Goal: Check status: Check status

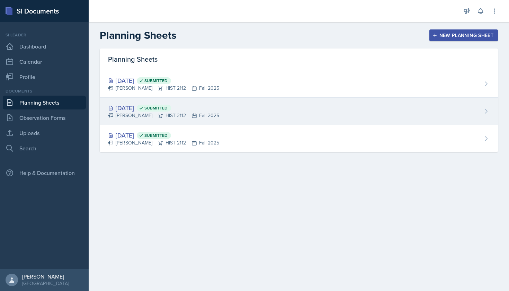
click at [168, 108] on span "Submitted" at bounding box center [156, 108] width 23 height 6
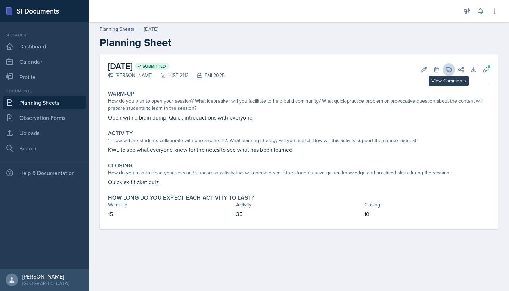
click at [451, 73] on button "View Comments" at bounding box center [449, 69] width 12 height 12
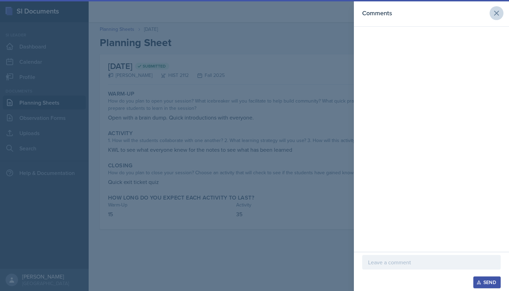
click at [495, 14] on icon at bounding box center [497, 13] width 8 height 8
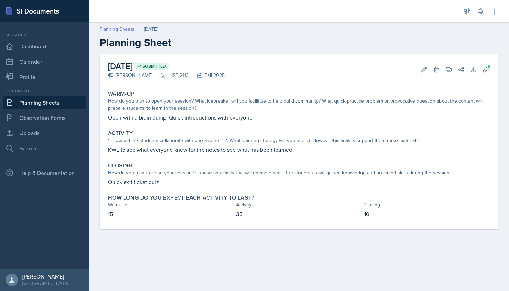
click at [131, 30] on link "Planning Sheets" at bounding box center [117, 29] width 35 height 7
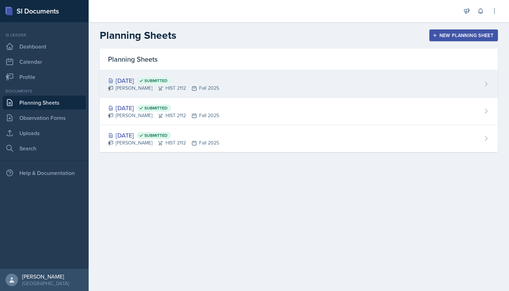
click at [155, 76] on div "[DATE] Submitted [PERSON_NAME] HIST 2112 Fall 2025" at bounding box center [299, 83] width 399 height 27
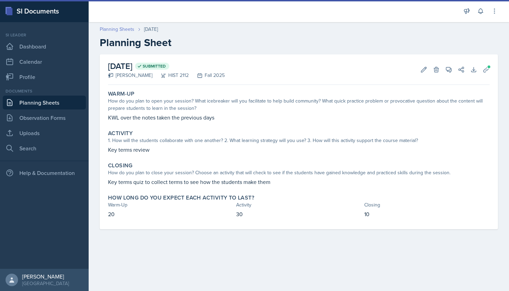
click at [129, 30] on link "Planning Sheets" at bounding box center [117, 29] width 35 height 7
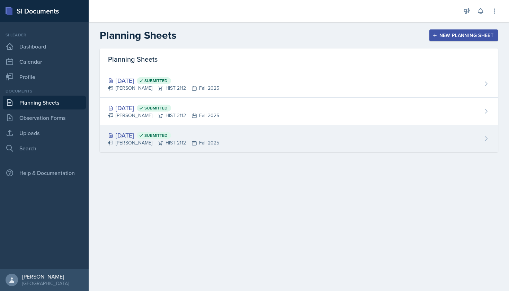
click at [150, 133] on div "[DATE] Submitted" at bounding box center [163, 135] width 111 height 9
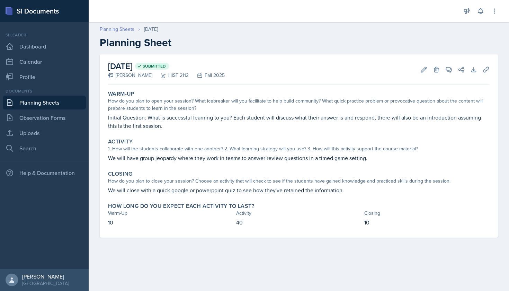
click at [128, 29] on link "Planning Sheets" at bounding box center [117, 29] width 35 height 7
